Goal: Ask a question

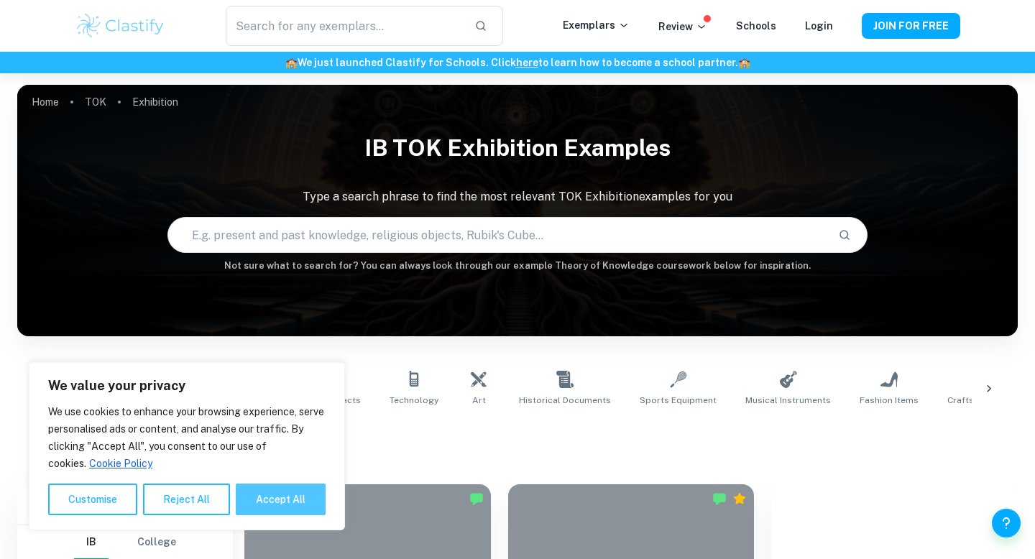
click at [267, 503] on button "Accept All" at bounding box center [281, 500] width 90 height 32
checkbox input "true"
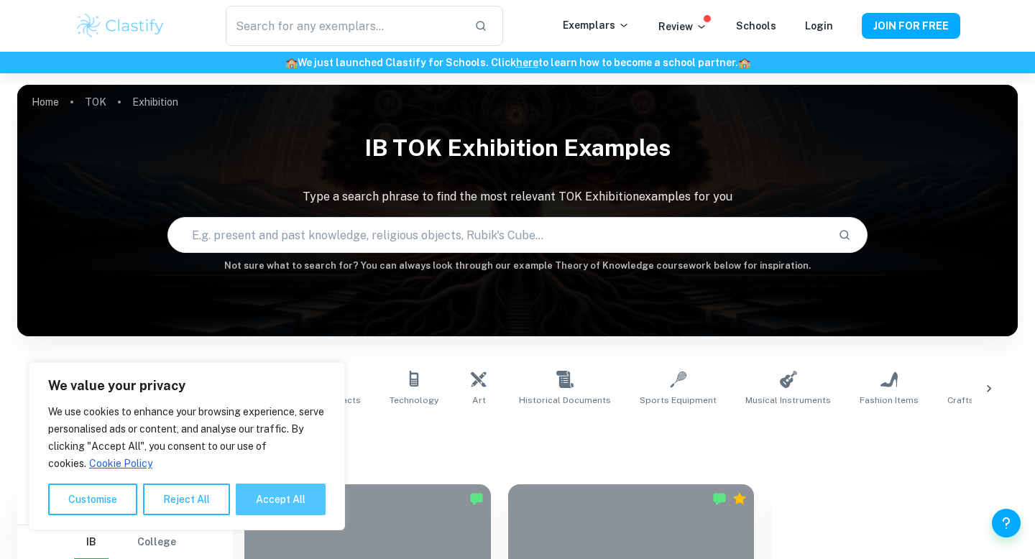
checkbox input "true"
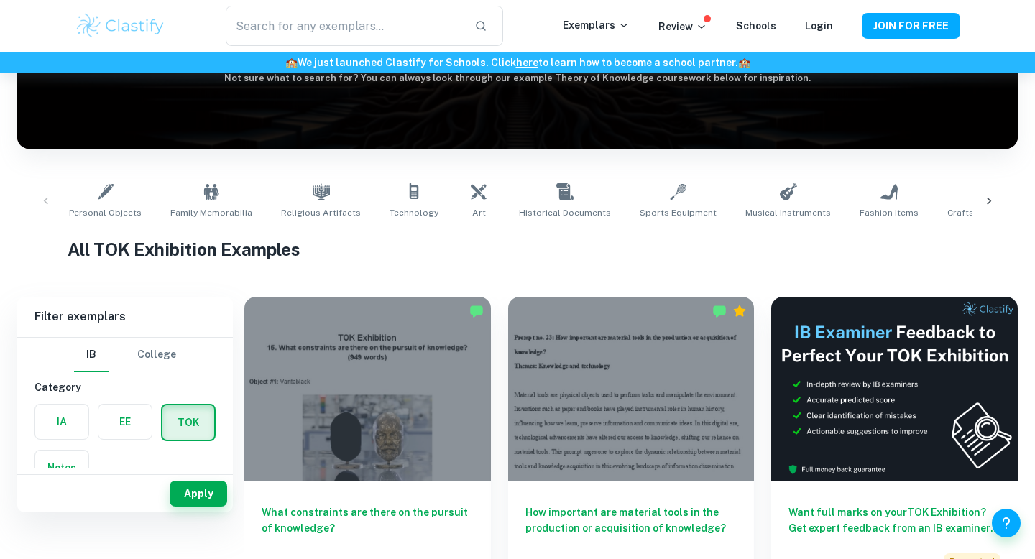
scroll to position [101, 0]
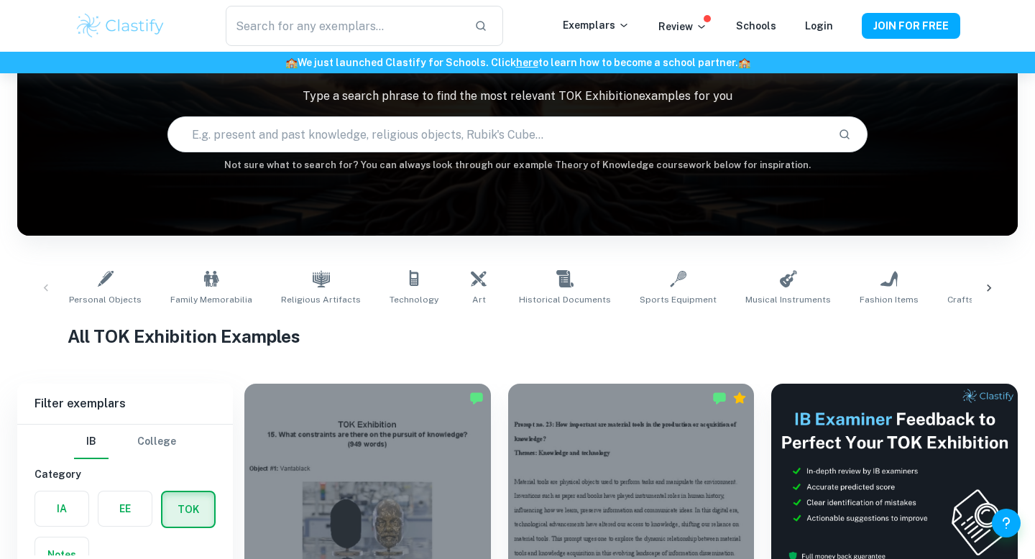
click at [387, 129] on input "text" at bounding box center [497, 134] width 658 height 40
paste input "In what ways do our values affect our acquisition of knowledge?"
type input "In what ways do our values affect our acquisition of knowledge?"
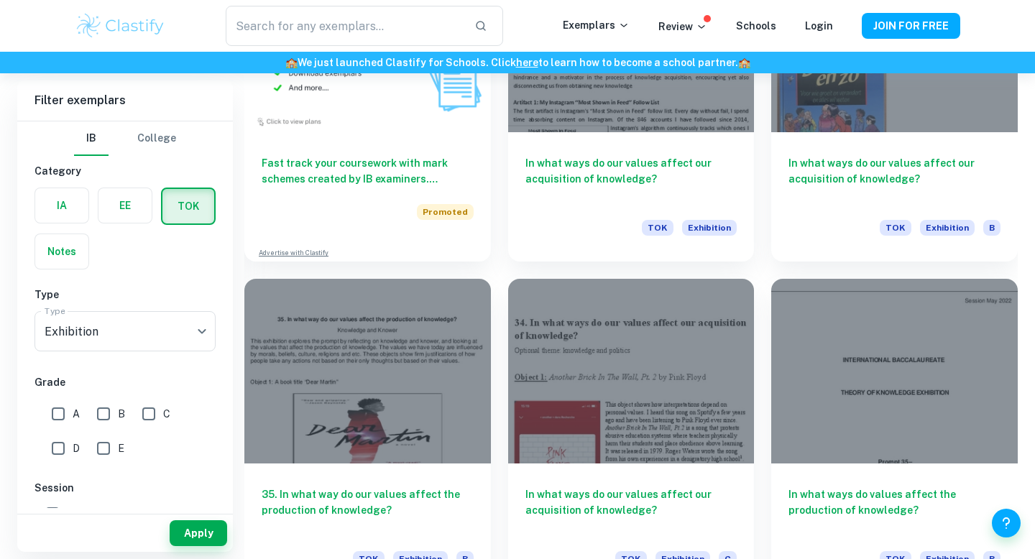
scroll to position [1198, 0]
